Goal: Find specific page/section: Find specific page/section

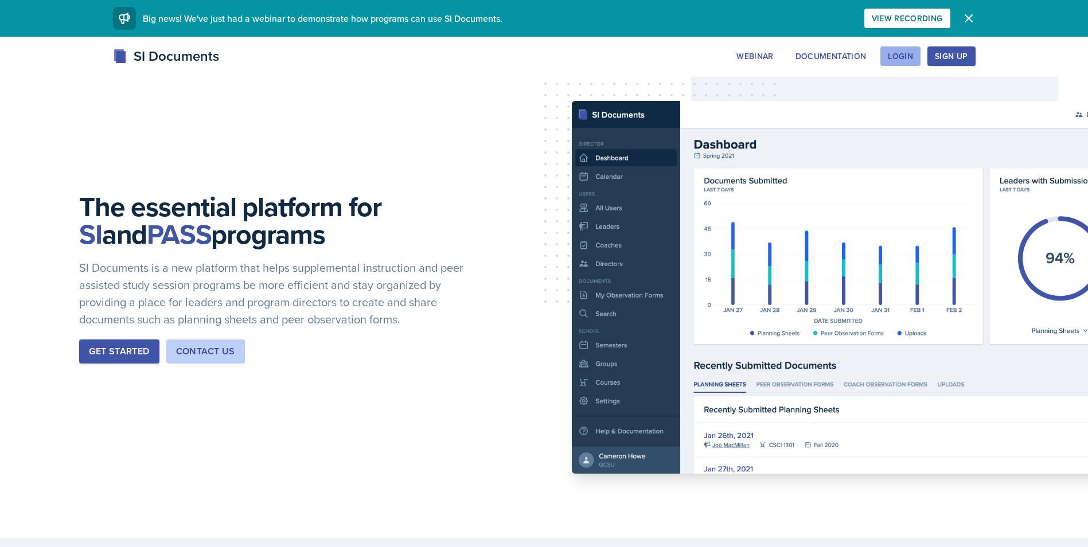
drag, startPoint x: 881, startPoint y: 61, endPoint x: 890, endPoint y: 63, distance: 9.5
click at [887, 61] on button "Login" at bounding box center [901, 56] width 40 height 20
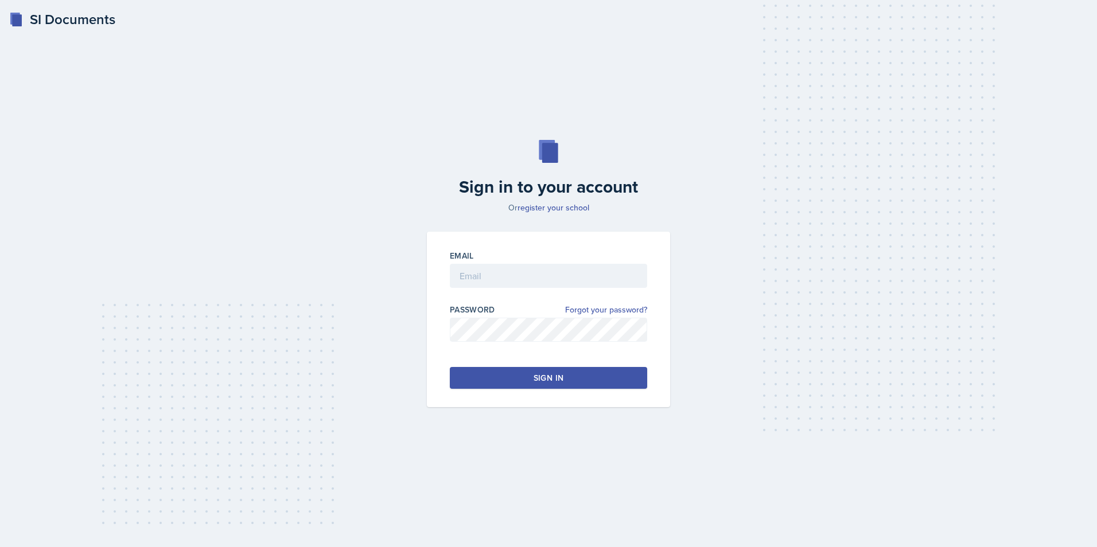
click at [596, 317] on div "Password Forgot your password?" at bounding box center [548, 328] width 197 height 49
drag, startPoint x: 597, startPoint y: 289, endPoint x: 597, endPoint y: 282, distance: 7.5
click at [597, 287] on div "Email" at bounding box center [548, 274] width 197 height 49
click at [597, 275] on input "email" at bounding box center [548, 276] width 197 height 24
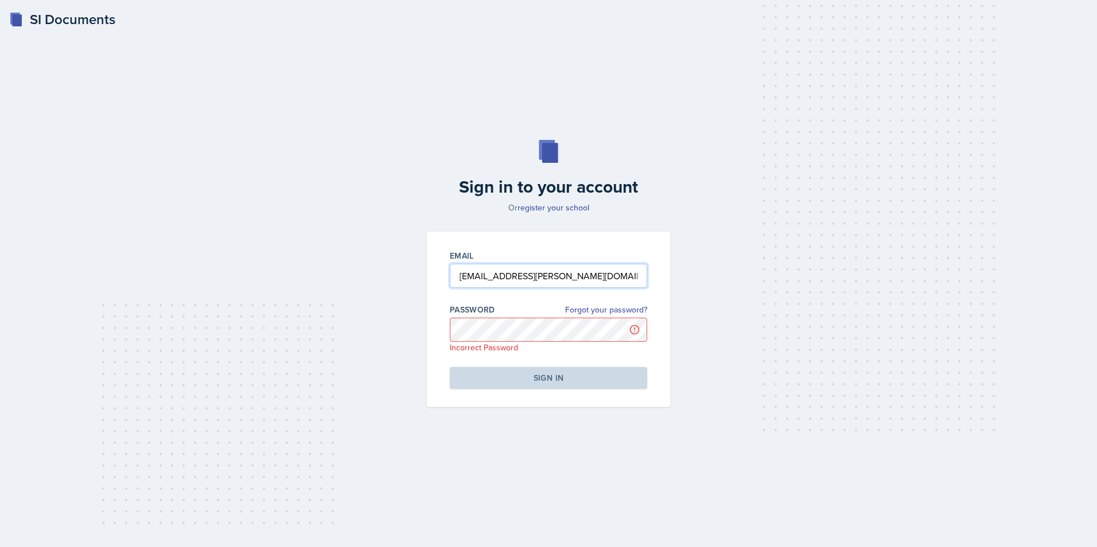
click at [634, 275] on input "[EMAIL_ADDRESS][PERSON_NAME][DOMAIN_NAME]" at bounding box center [548, 276] width 197 height 24
type input "[EMAIL_ADDRESS][DOMAIN_NAME]"
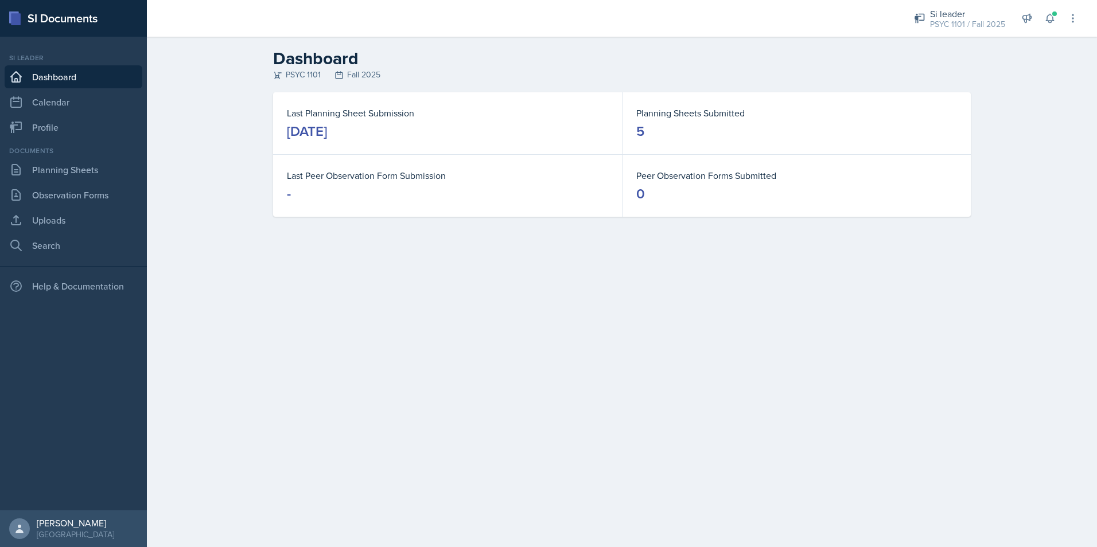
click at [37, 182] on div "Documents Planning Sheets Observation Forms Uploads Search" at bounding box center [74, 201] width 138 height 111
click at [44, 175] on link "Planning Sheets" at bounding box center [74, 169] width 138 height 23
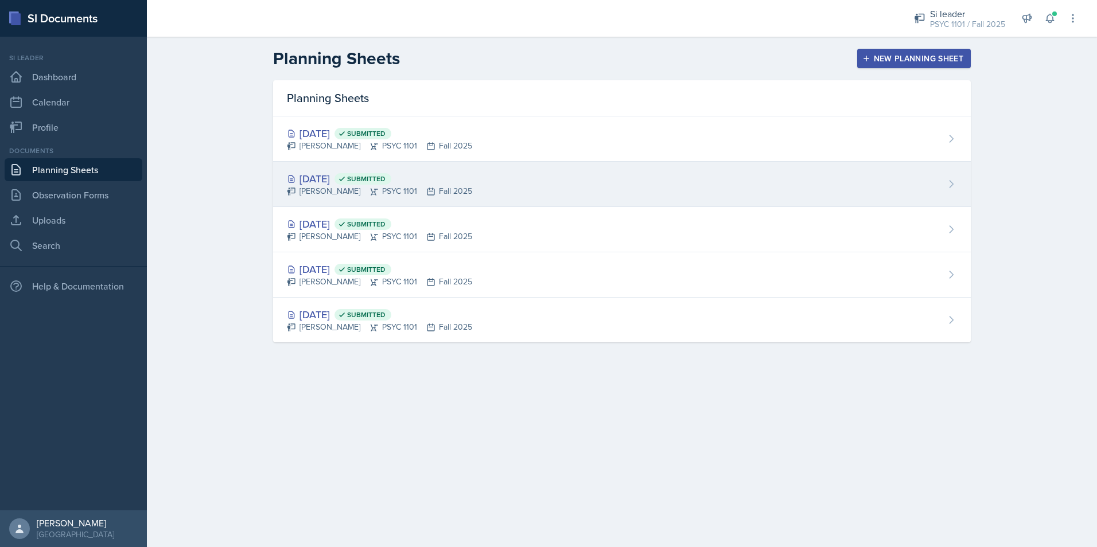
click at [352, 181] on div "[DATE] Submitted" at bounding box center [379, 178] width 185 height 15
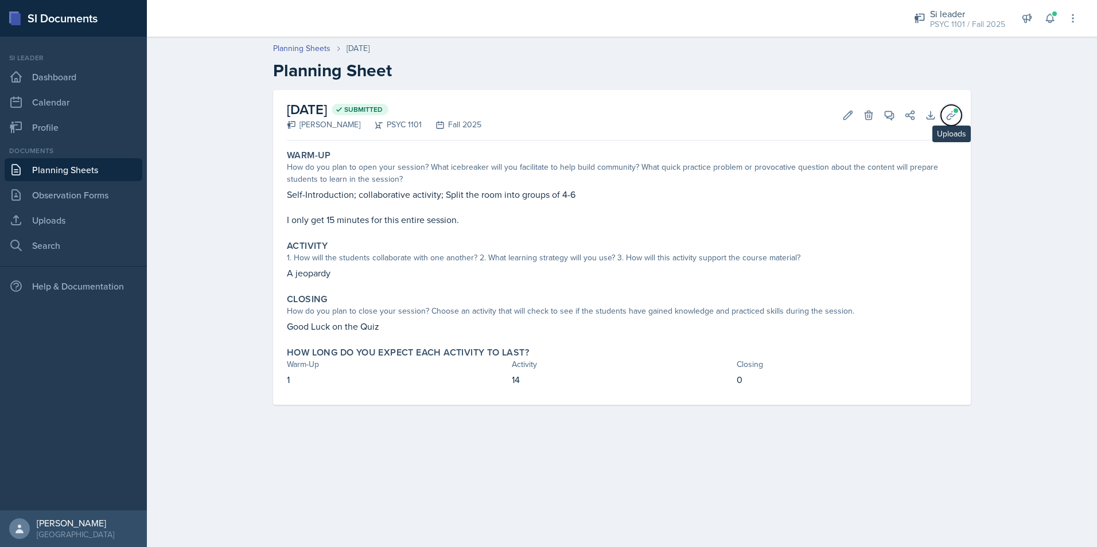
click at [954, 112] on span at bounding box center [955, 110] width 7 height 7
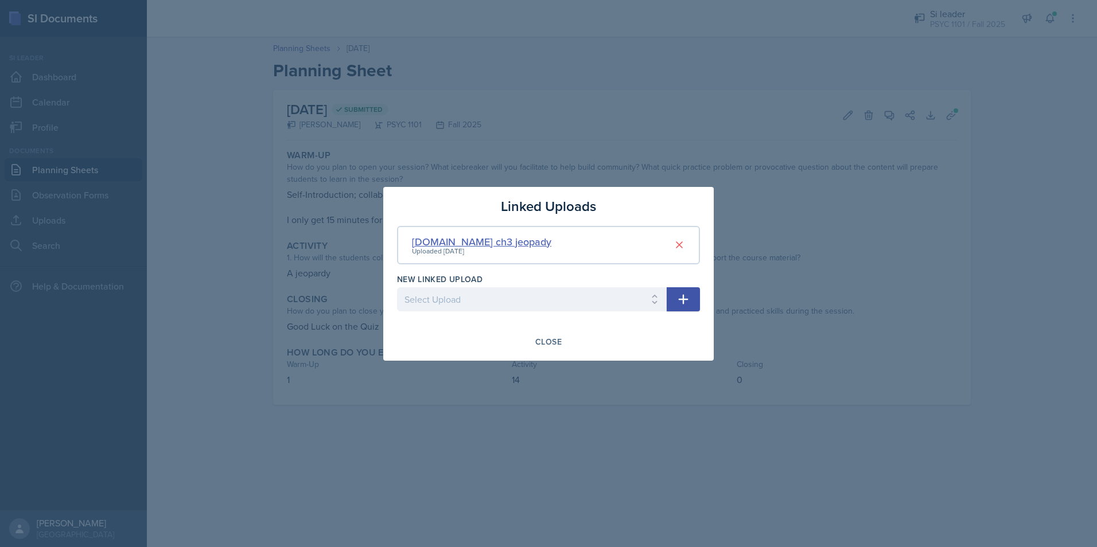
click at [452, 239] on div "[DOMAIN_NAME] ch3 jeopady" at bounding box center [481, 241] width 139 height 15
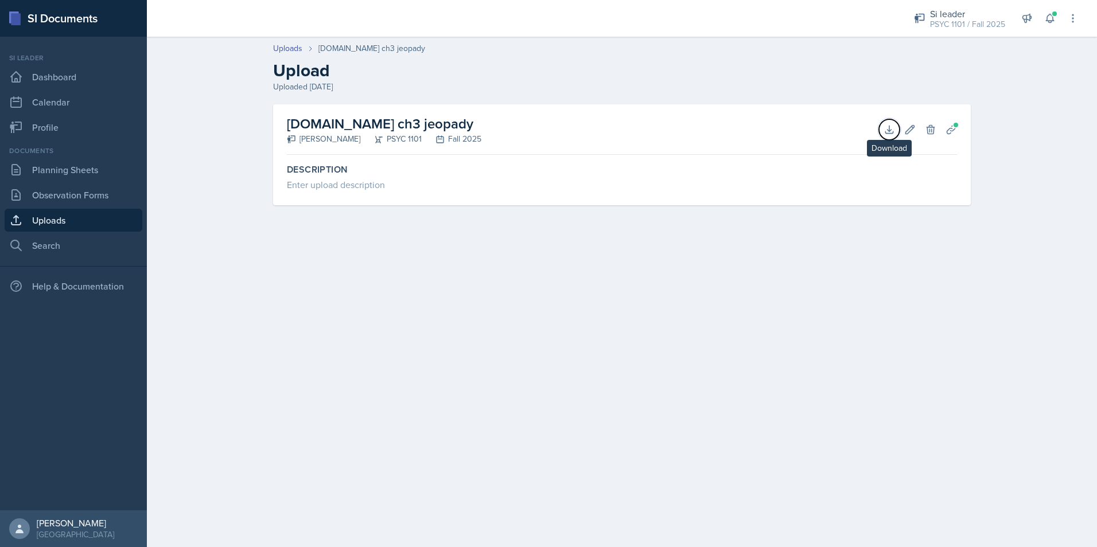
drag, startPoint x: 894, startPoint y: 124, endPoint x: 880, endPoint y: 140, distance: 21.2
click at [893, 124] on icon at bounding box center [889, 129] width 11 height 11
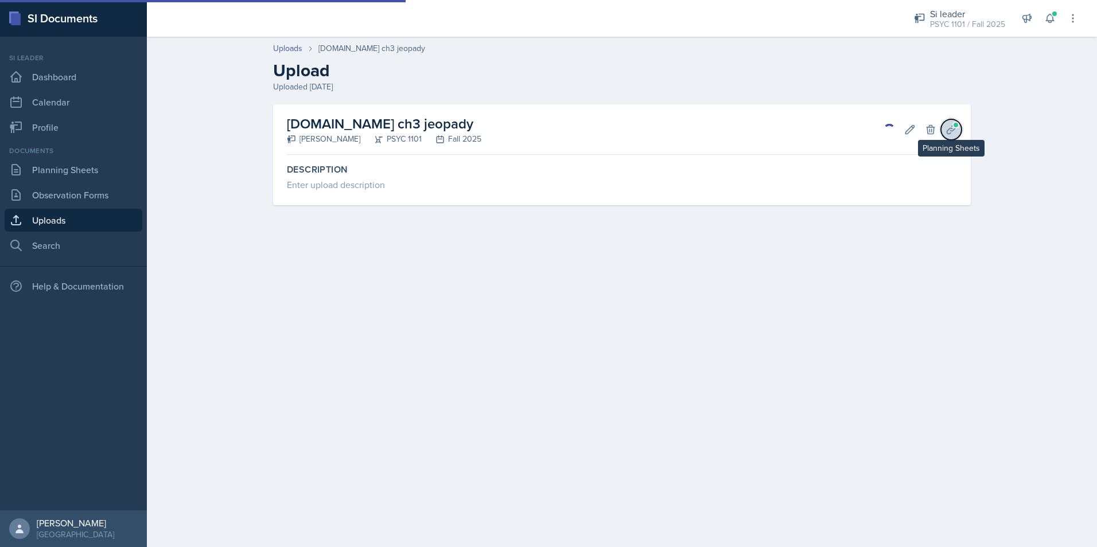
click at [951, 130] on icon at bounding box center [951, 129] width 11 height 11
